Goal: Information Seeking & Learning: Learn about a topic

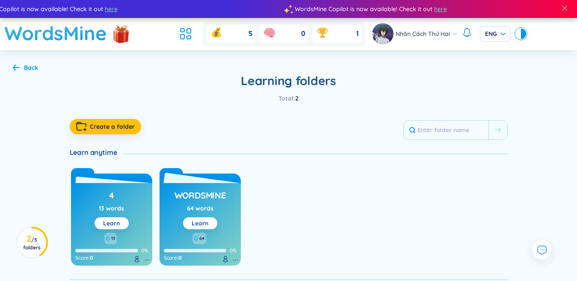
click at [208, 226] on link "Learn" at bounding box center [200, 223] width 17 height 8
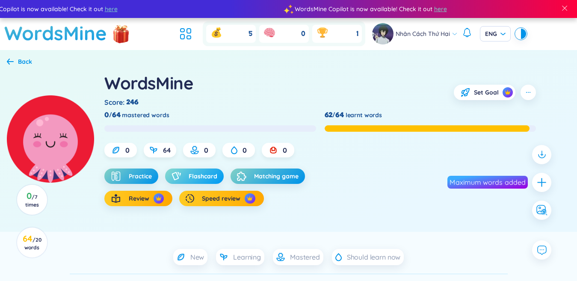
click at [199, 170] on button "Flashcard" at bounding box center [194, 175] width 59 height 15
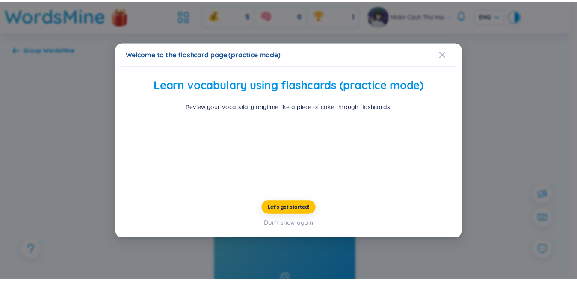
scroll to position [26, 0]
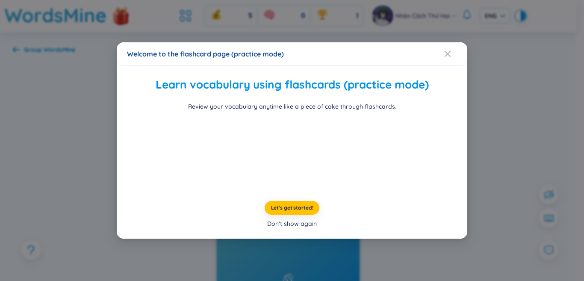
click at [305, 228] on div "Don't show again" at bounding box center [292, 223] width 50 height 9
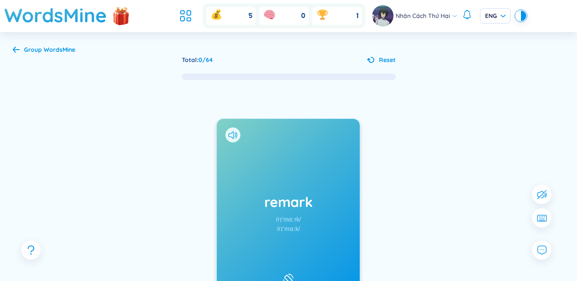
scroll to position [86, 0]
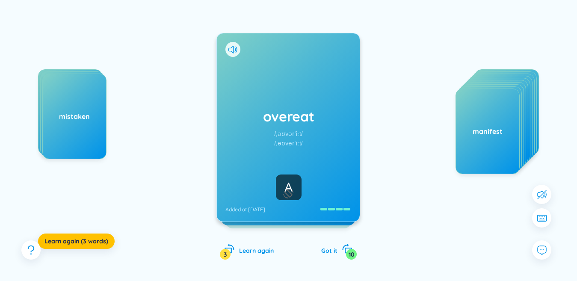
click at [381, 195] on div "[MEDICAL_DATA] metaphysical mistaken Learn again (3 words) overeat /ˌəʊvərˈiːt/…" at bounding box center [288, 135] width 551 height 281
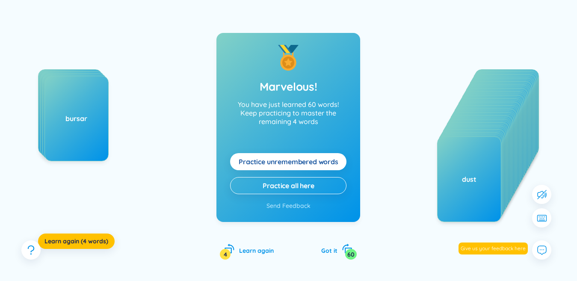
click at [273, 157] on span "Practice unremembered words" at bounding box center [289, 161] width 100 height 9
